Goal: Information Seeking & Learning: Learn about a topic

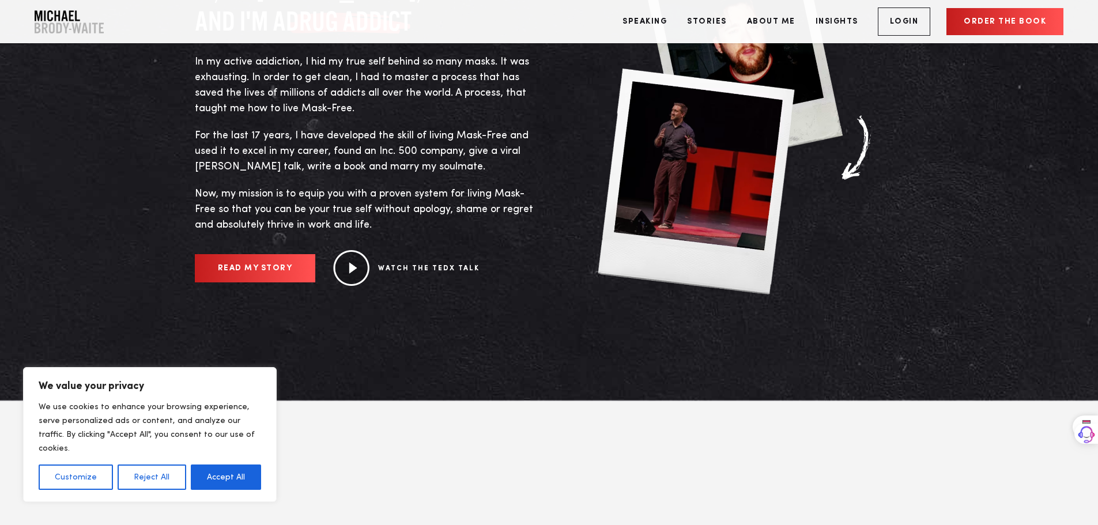
scroll to position [692, 0]
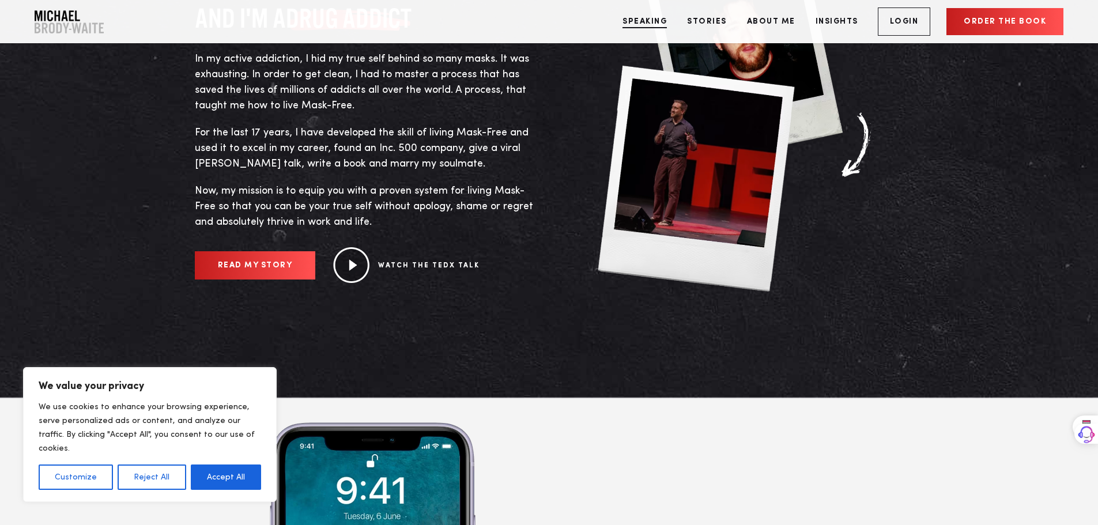
click at [641, 24] on link "Speaking" at bounding box center [645, 21] width 62 height 43
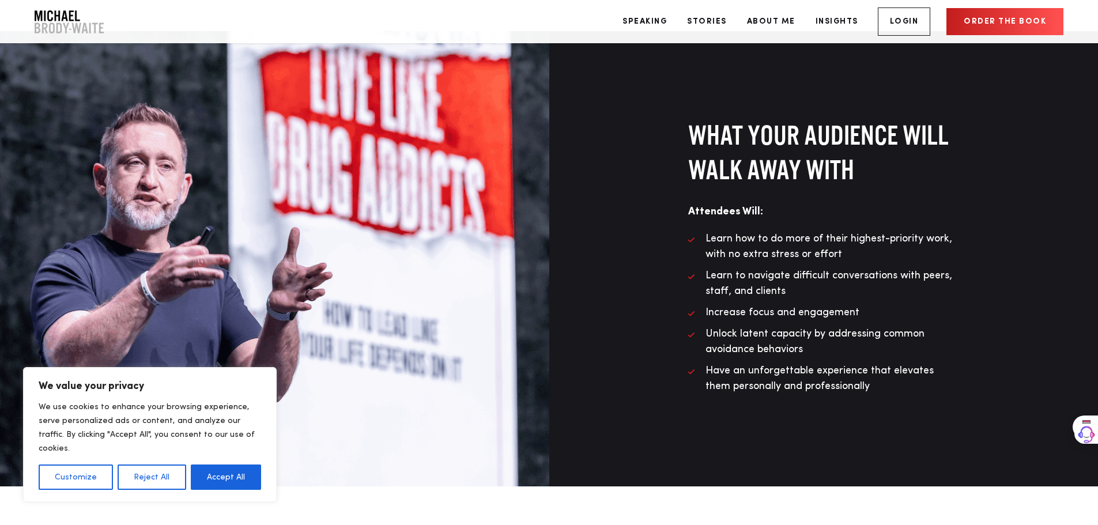
scroll to position [980, 0]
